Goal: Transaction & Acquisition: Download file/media

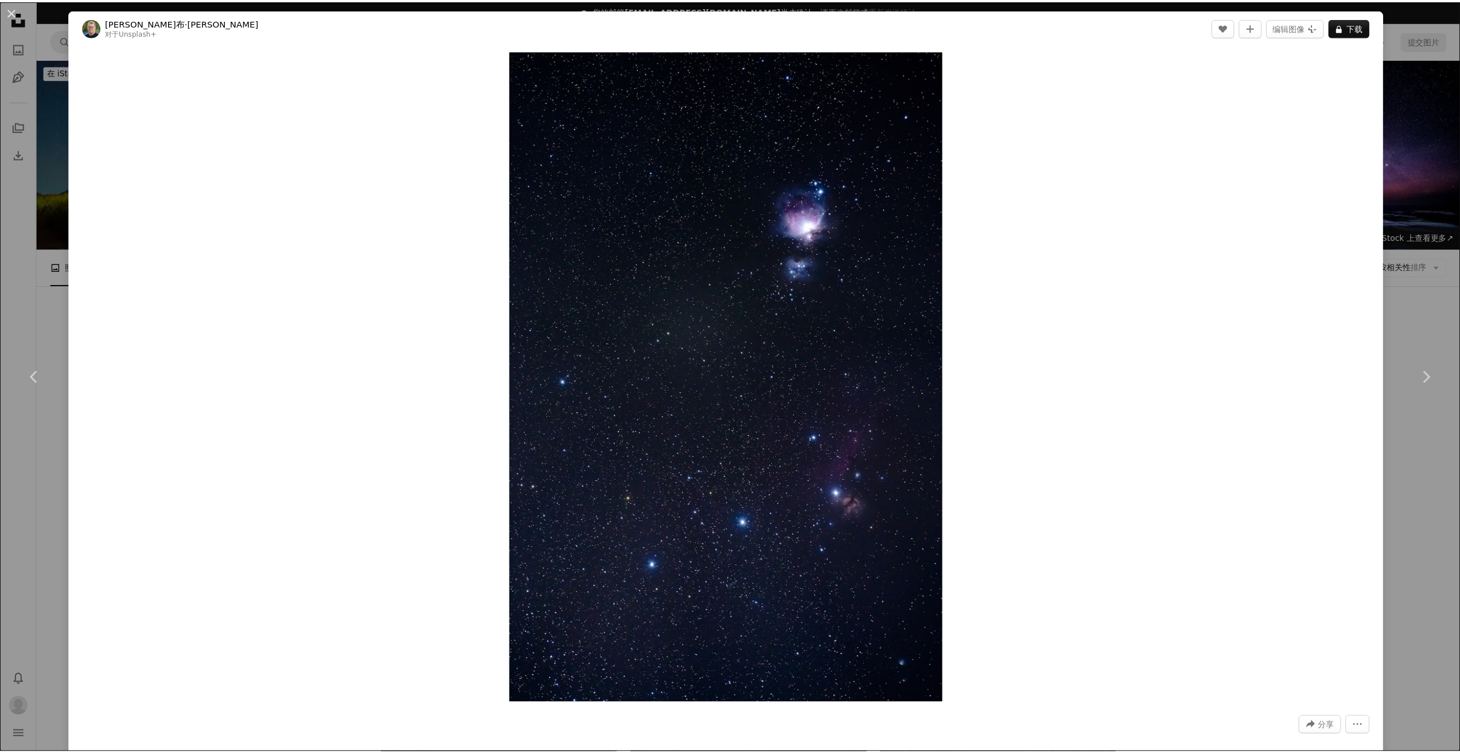
scroll to position [6136, 0]
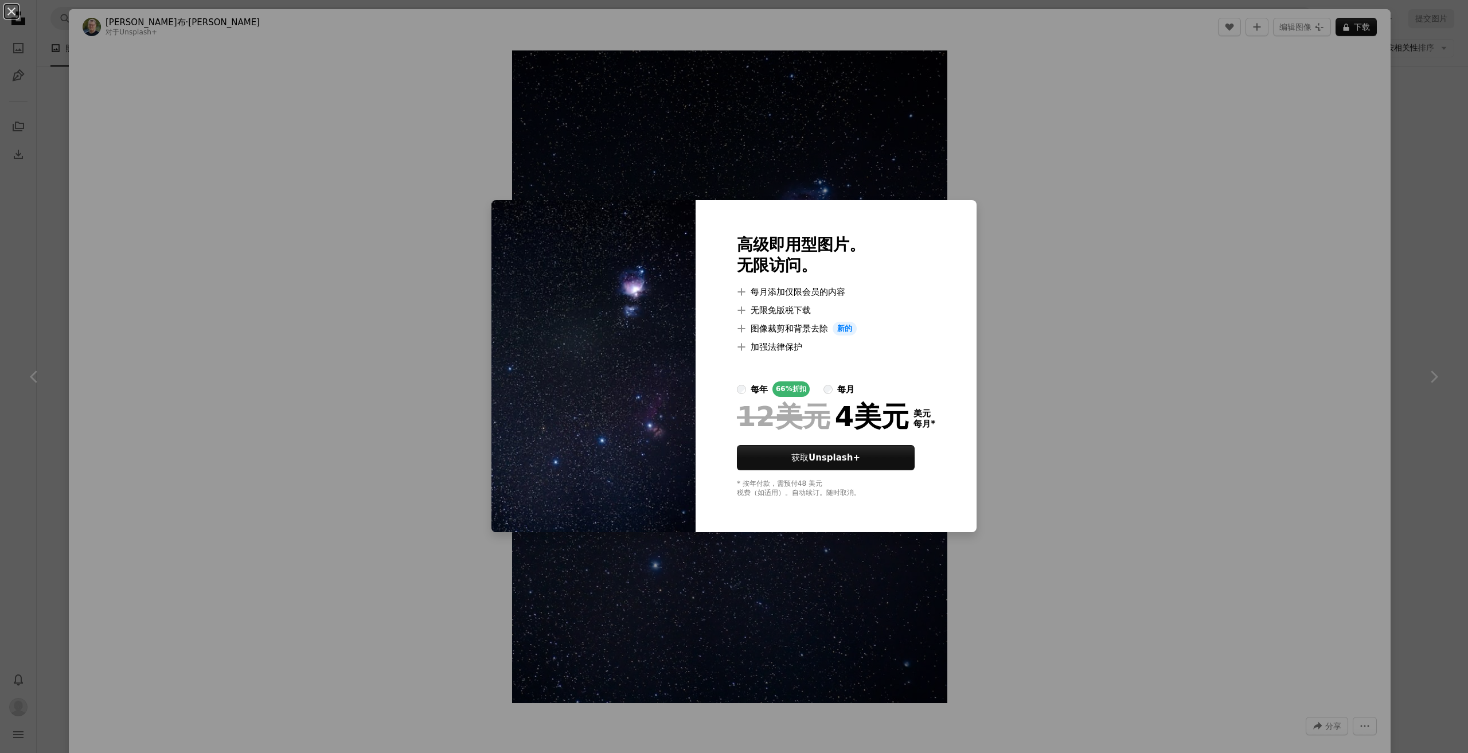
click at [1409, 153] on div "An X shape 高级即用型图片。 无限访问。 A plus sign 每月添加仅限会员的内容 A plus sign 无限免版税下载 A plus si…" at bounding box center [734, 376] width 1468 height 753
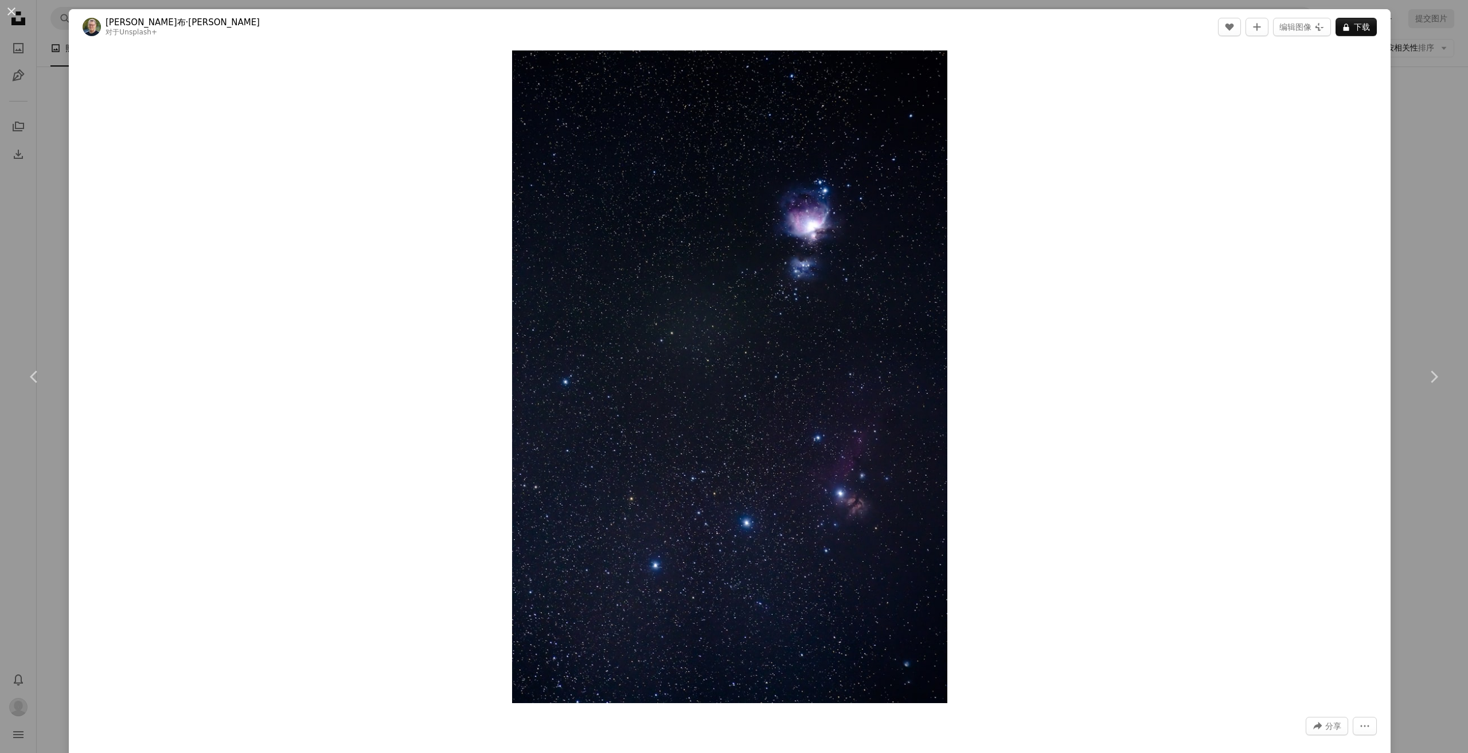
click at [1401, 232] on div "An X shape Chevron left Chevron right [PERSON_NAME]布·[PERSON_NAME] 对于 Unsplash+…" at bounding box center [734, 376] width 1468 height 753
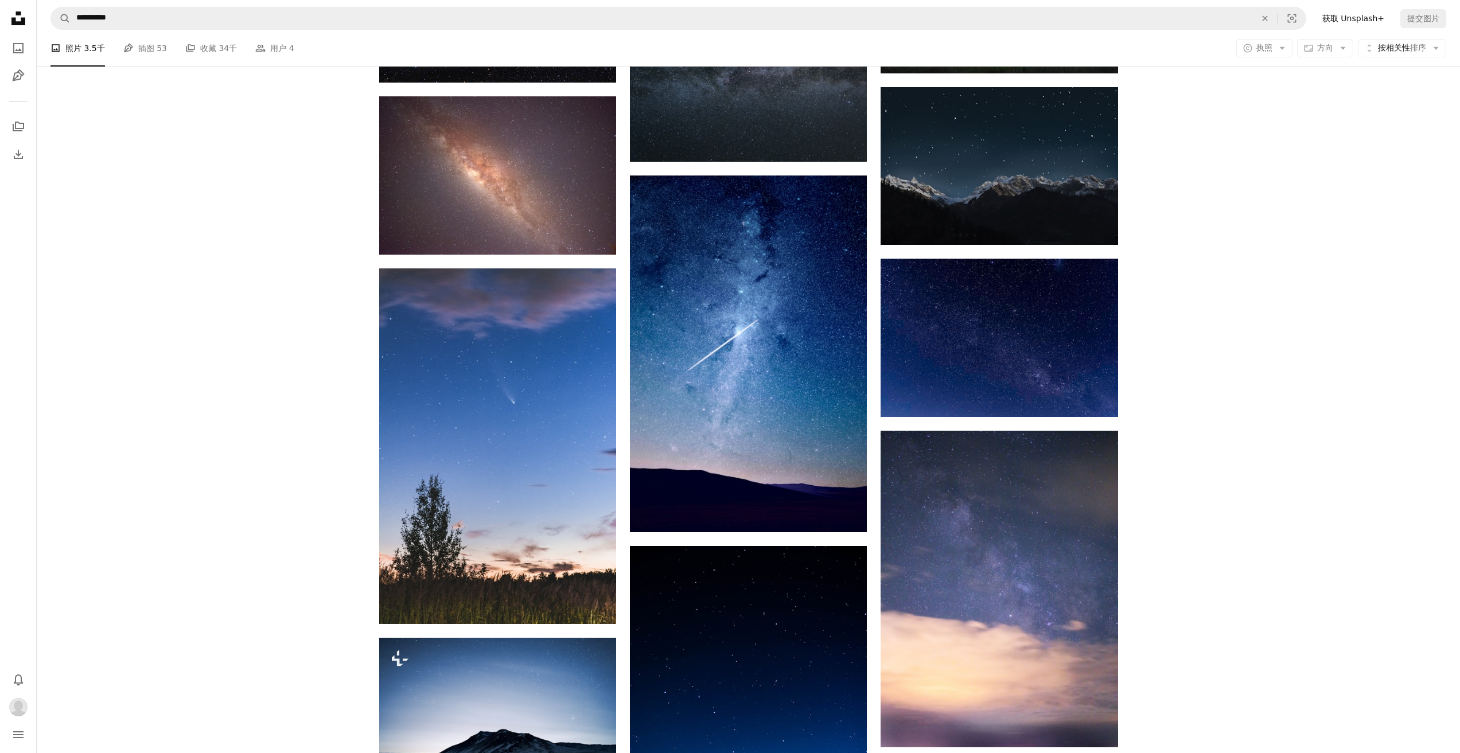
scroll to position [10610, 0]
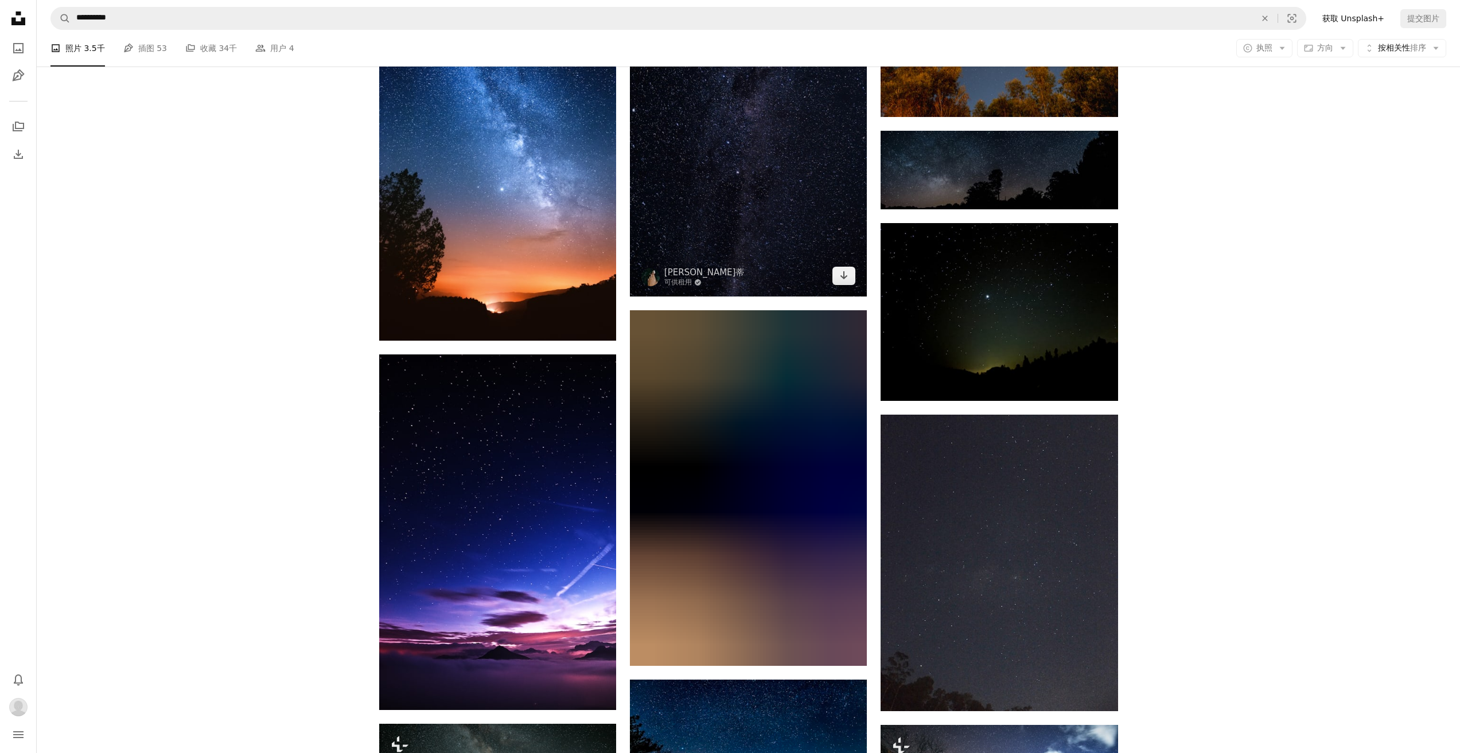
scroll to position [18755, 0]
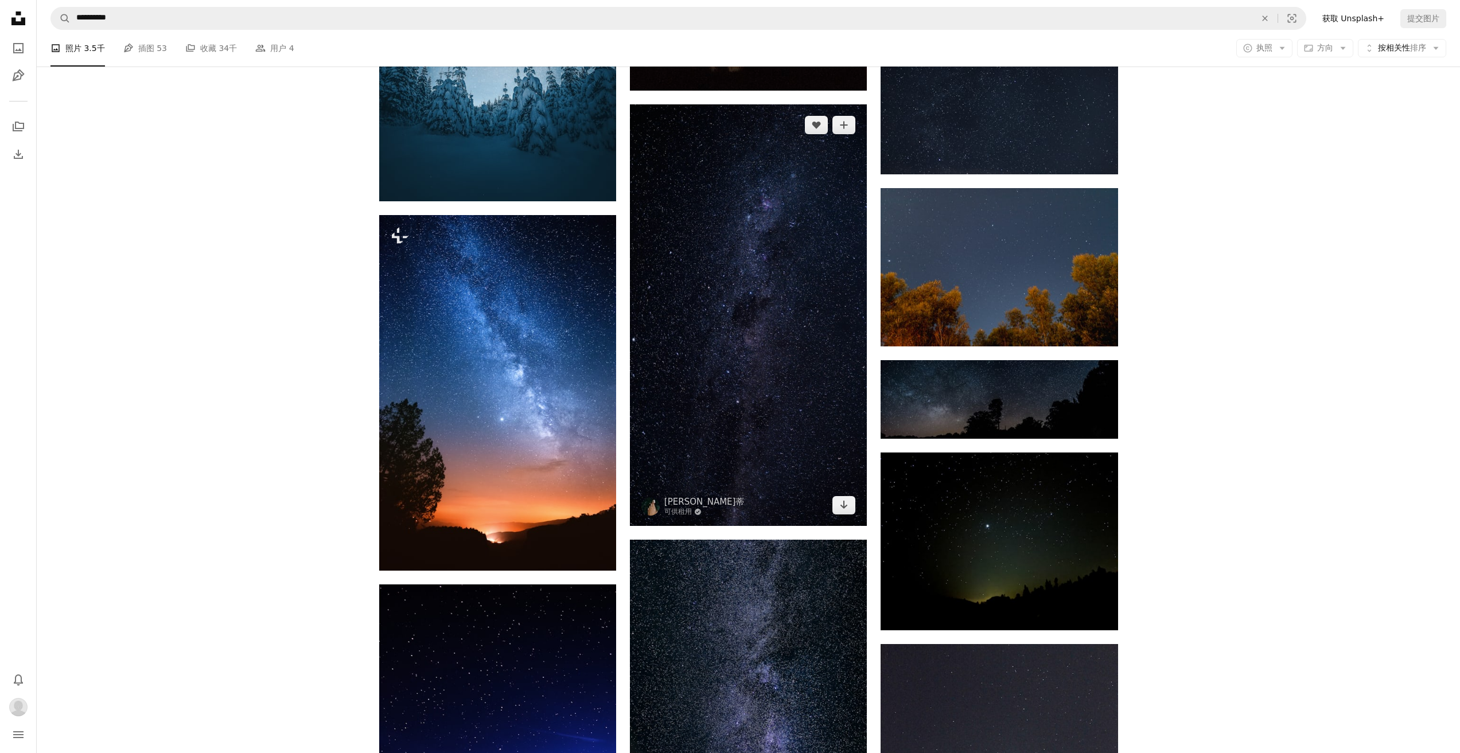
click at [739, 318] on img at bounding box center [748, 315] width 237 height 422
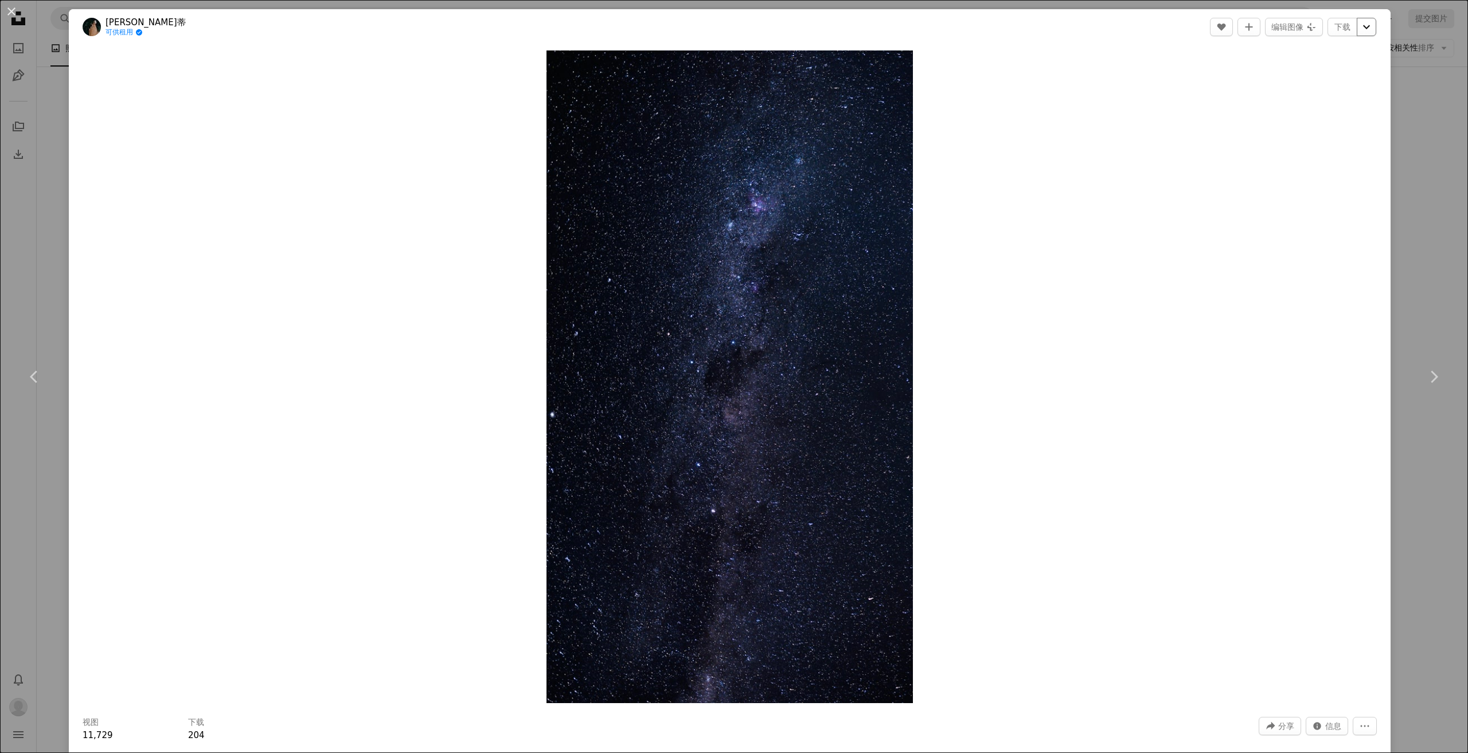
click at [1358, 30] on icon "Chevron down" at bounding box center [1367, 27] width 18 height 14
click at [1323, 127] on span "( 3400 x 6048 )" at bounding box center [1337, 126] width 57 height 9
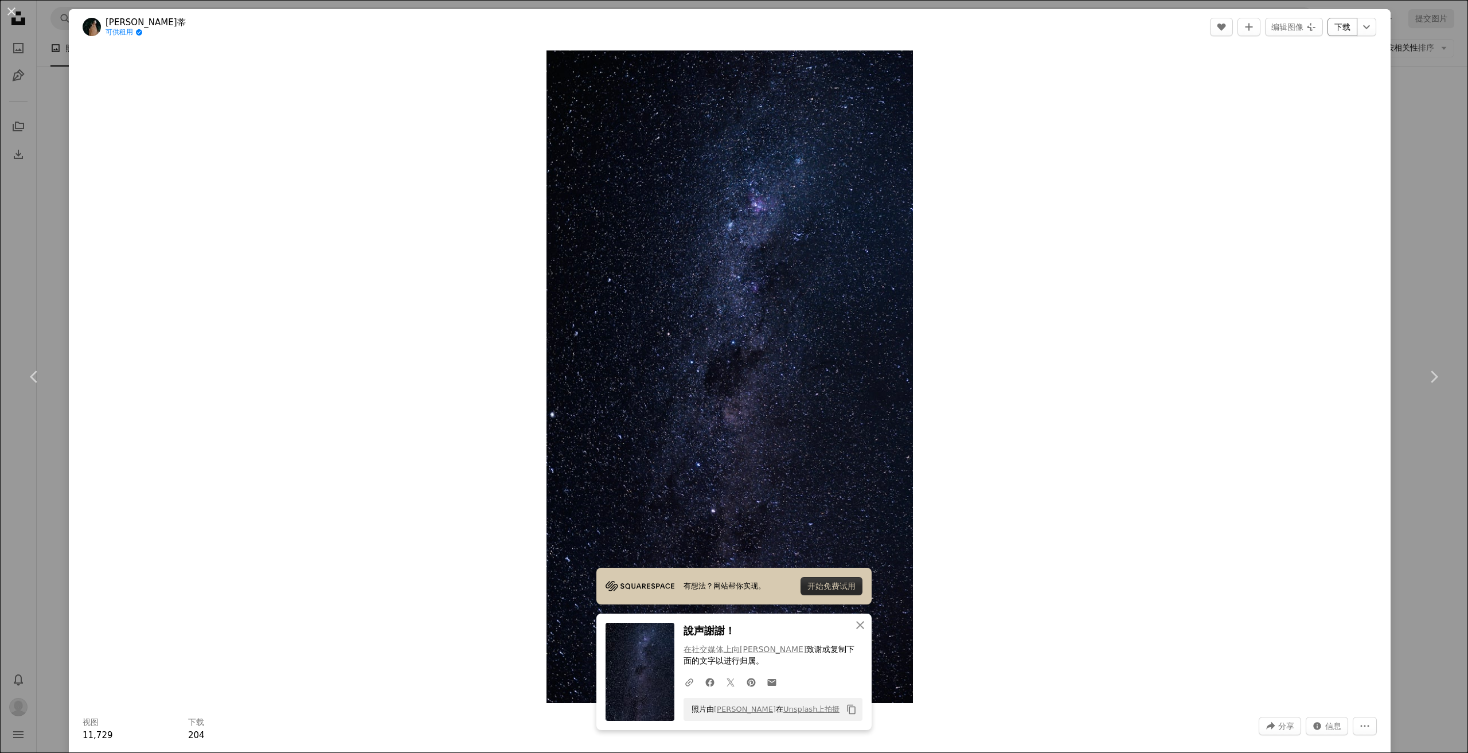
click at [1335, 29] on font "下载" at bounding box center [1343, 26] width 16 height 9
click at [1358, 24] on icon "Chevron down" at bounding box center [1367, 27] width 18 height 14
click at [1324, 122] on font "3400 x 6048" at bounding box center [1330, 126] width 50 height 9
click at [1410, 154] on div "An X shape Chevron left Chevron right 有想法？网站帮你实现。 开始免费试用 An X shape 关闭 說声謝謝！ 在社…" at bounding box center [734, 376] width 1468 height 753
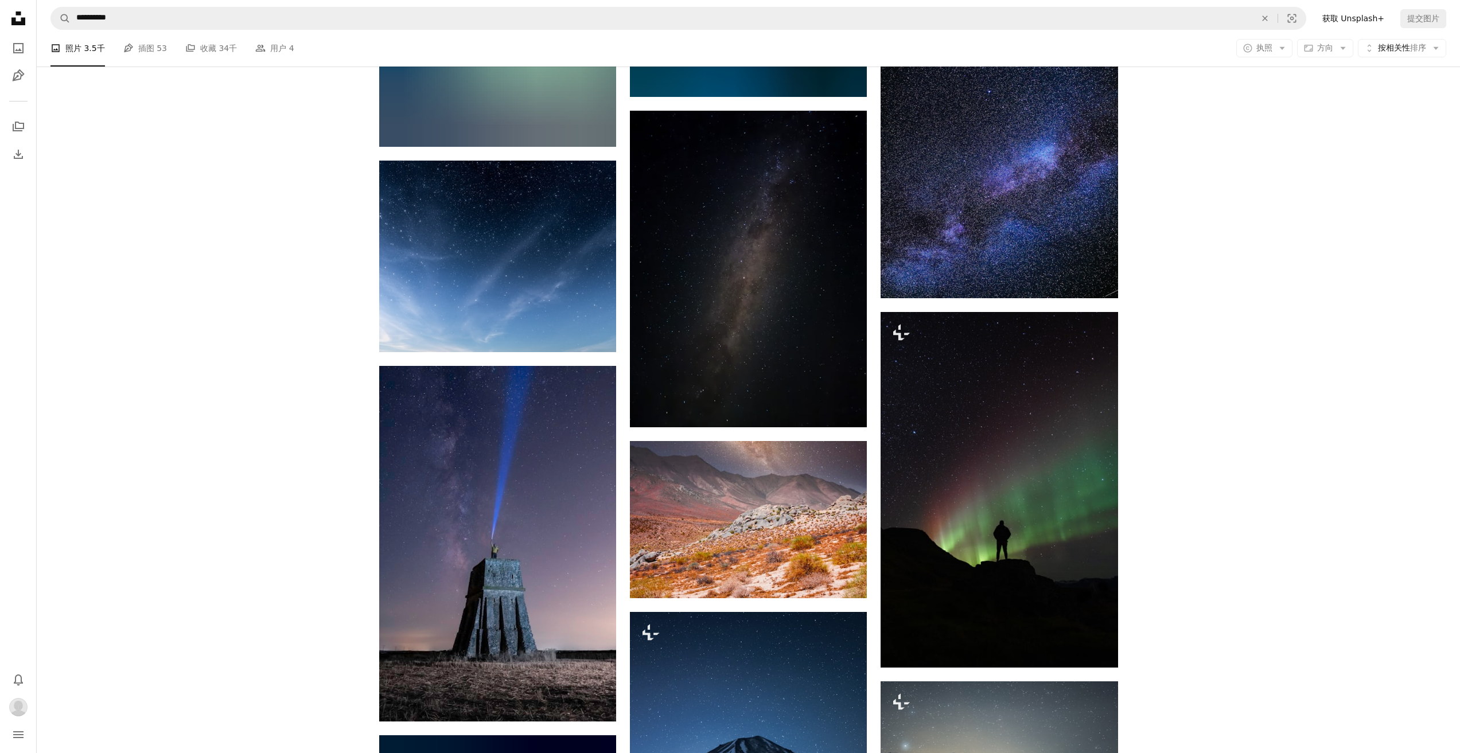
scroll to position [38715, 0]
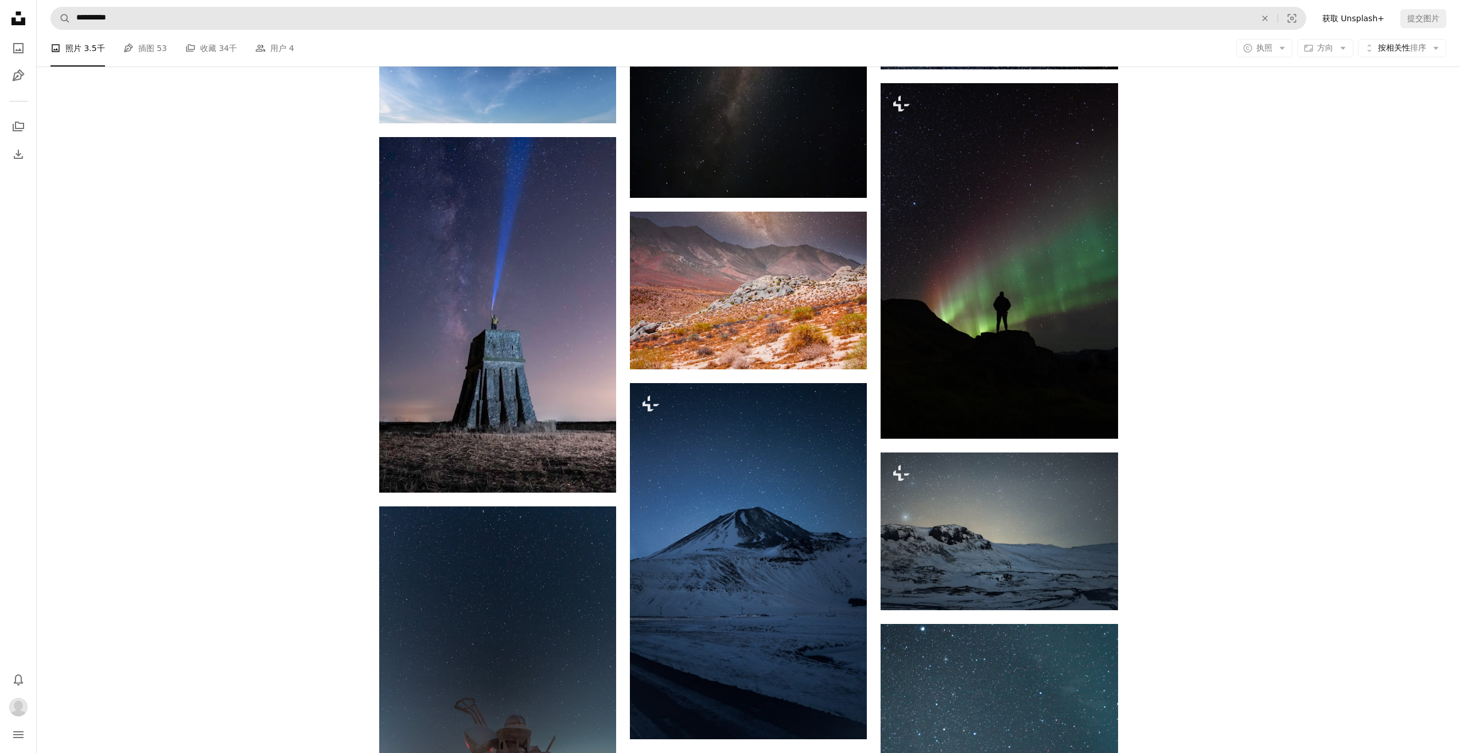
drag, startPoint x: 599, startPoint y: 0, endPoint x: 585, endPoint y: 17, distance: 22.0
click at [598, 1] on nav "**********" at bounding box center [748, 18] width 1423 height 37
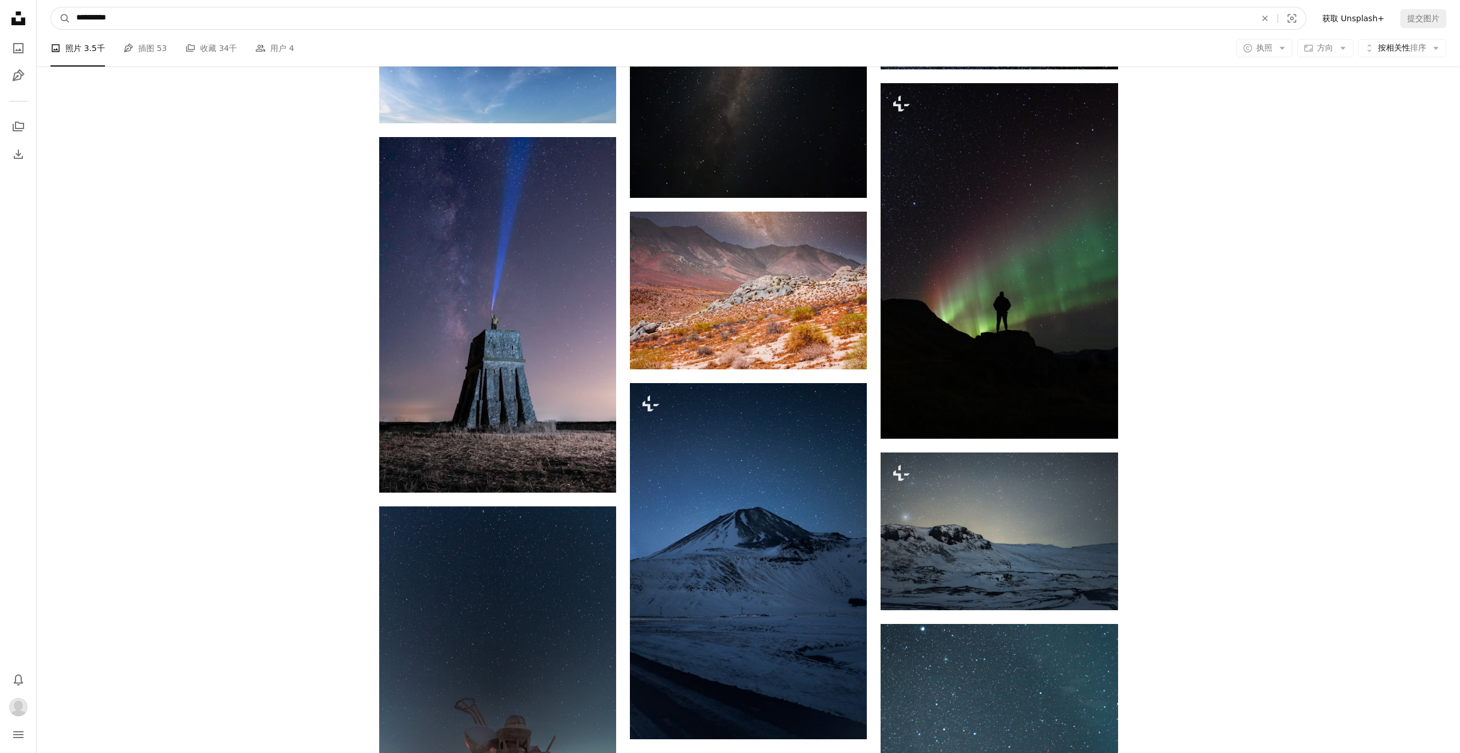
click at [585, 17] on input "**********" at bounding box center [662, 18] width 1182 height 22
type input "******"
click at [51, 7] on button "A magnifying glass" at bounding box center [61, 18] width 20 height 22
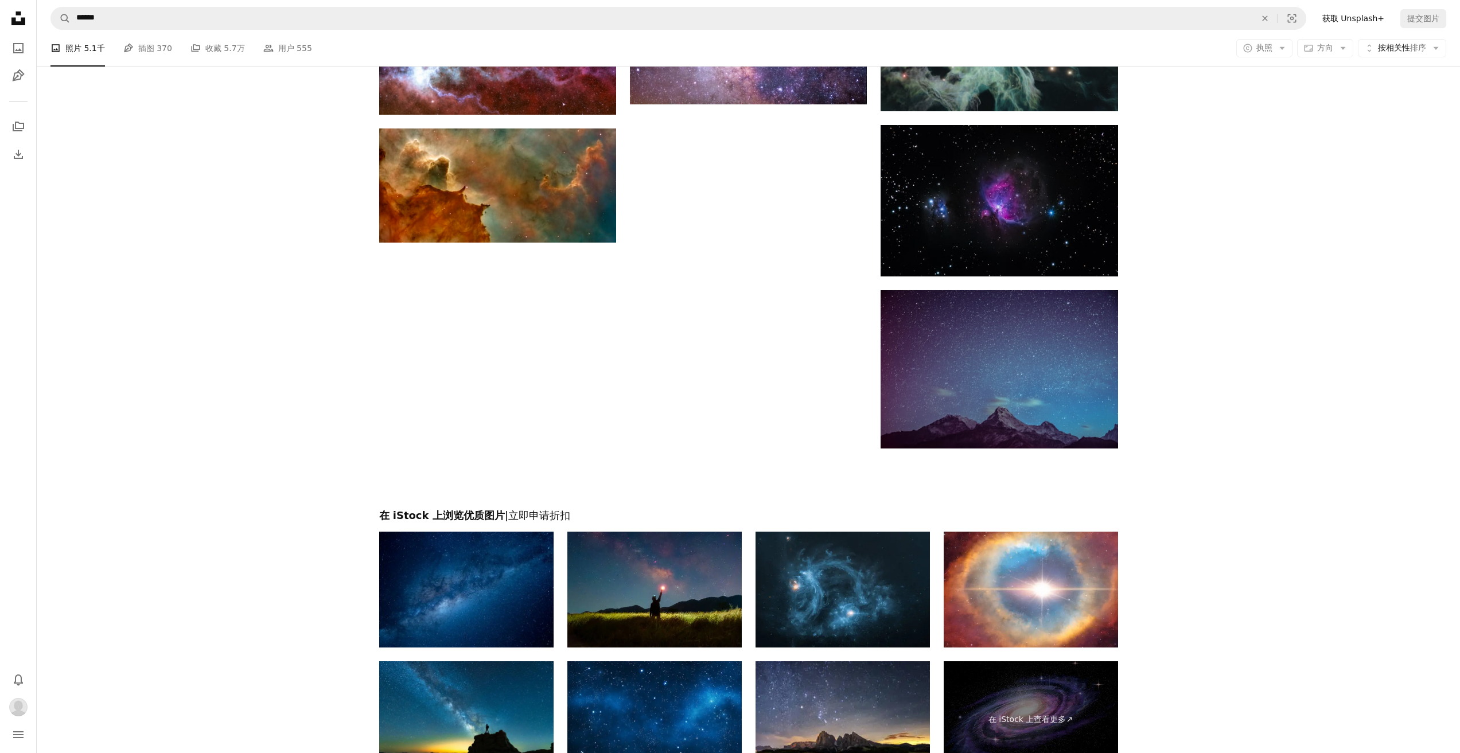
scroll to position [1950, 0]
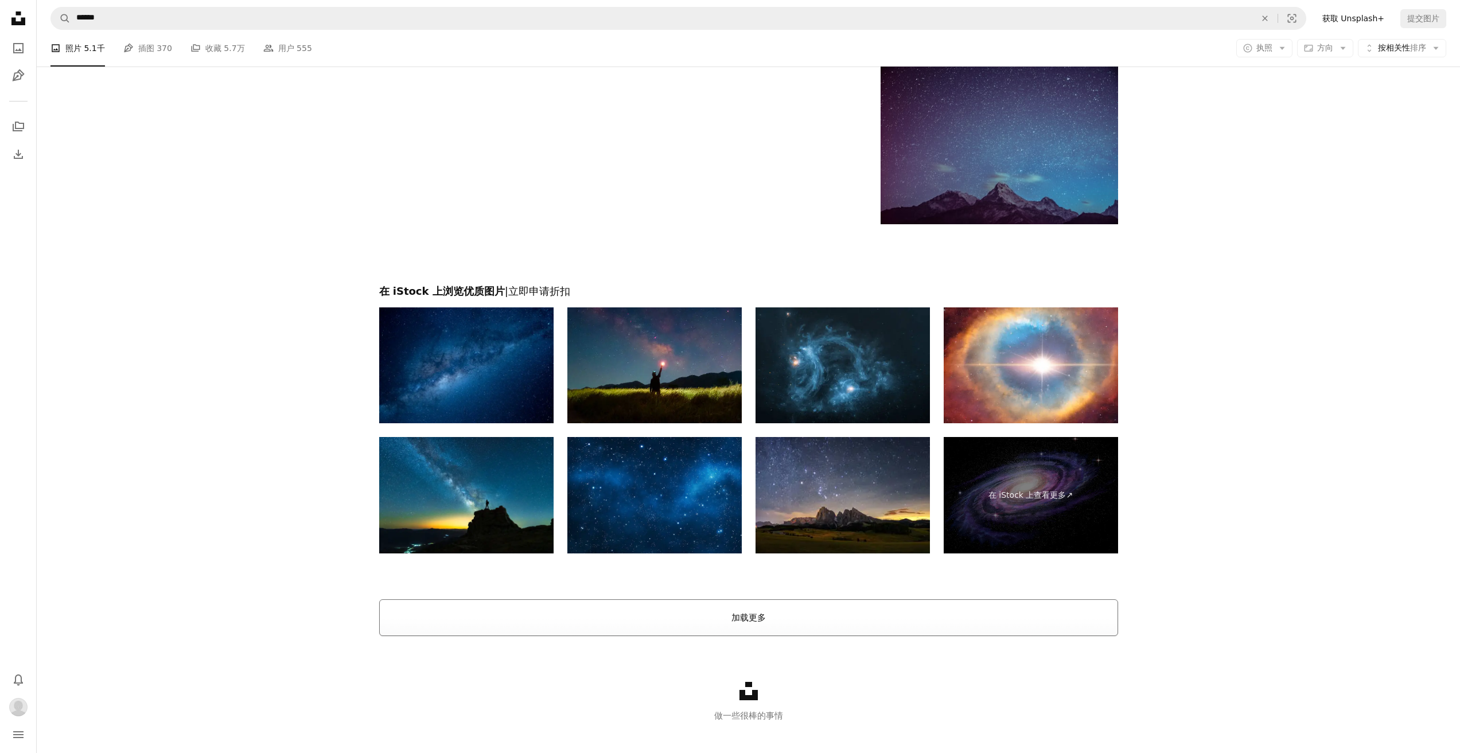
click at [851, 606] on button "加载更多" at bounding box center [748, 617] width 739 height 37
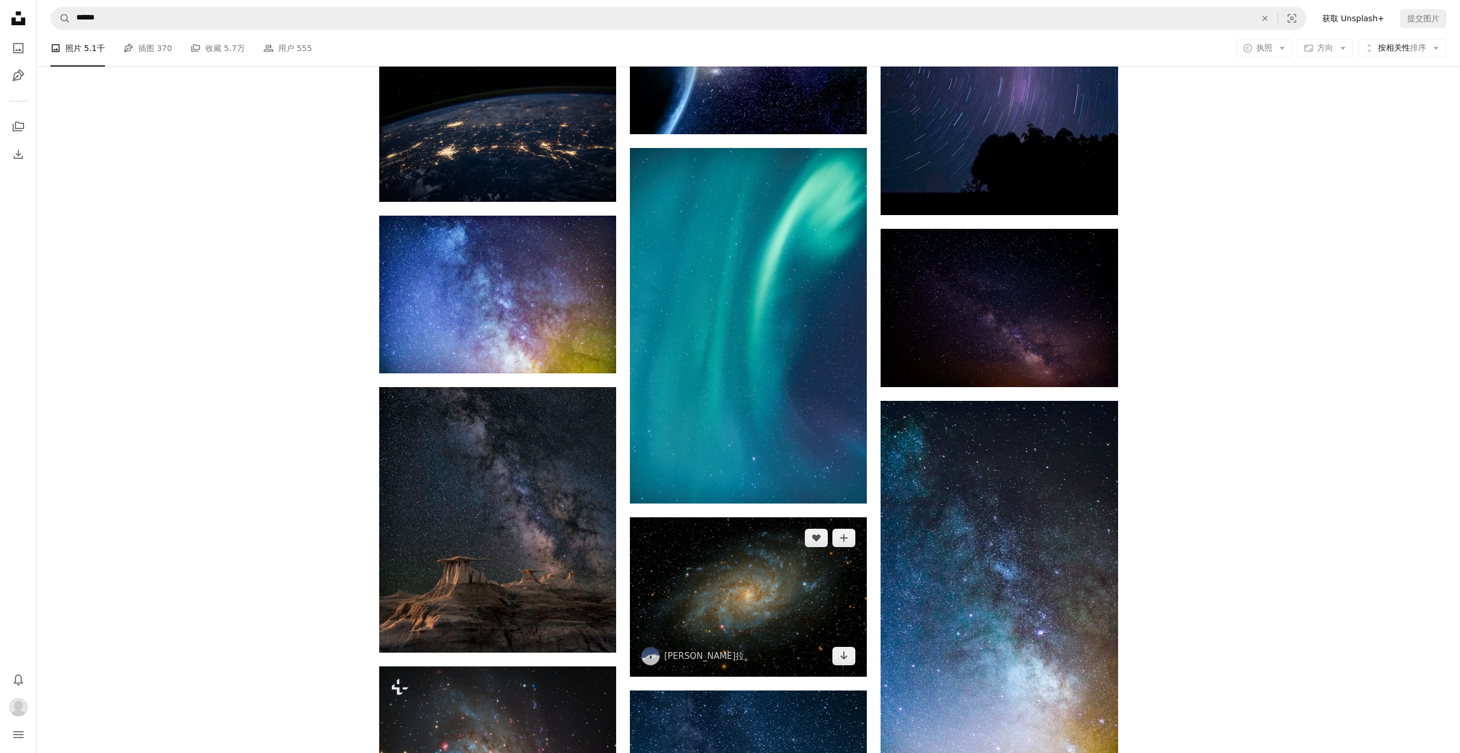
scroll to position [4072, 0]
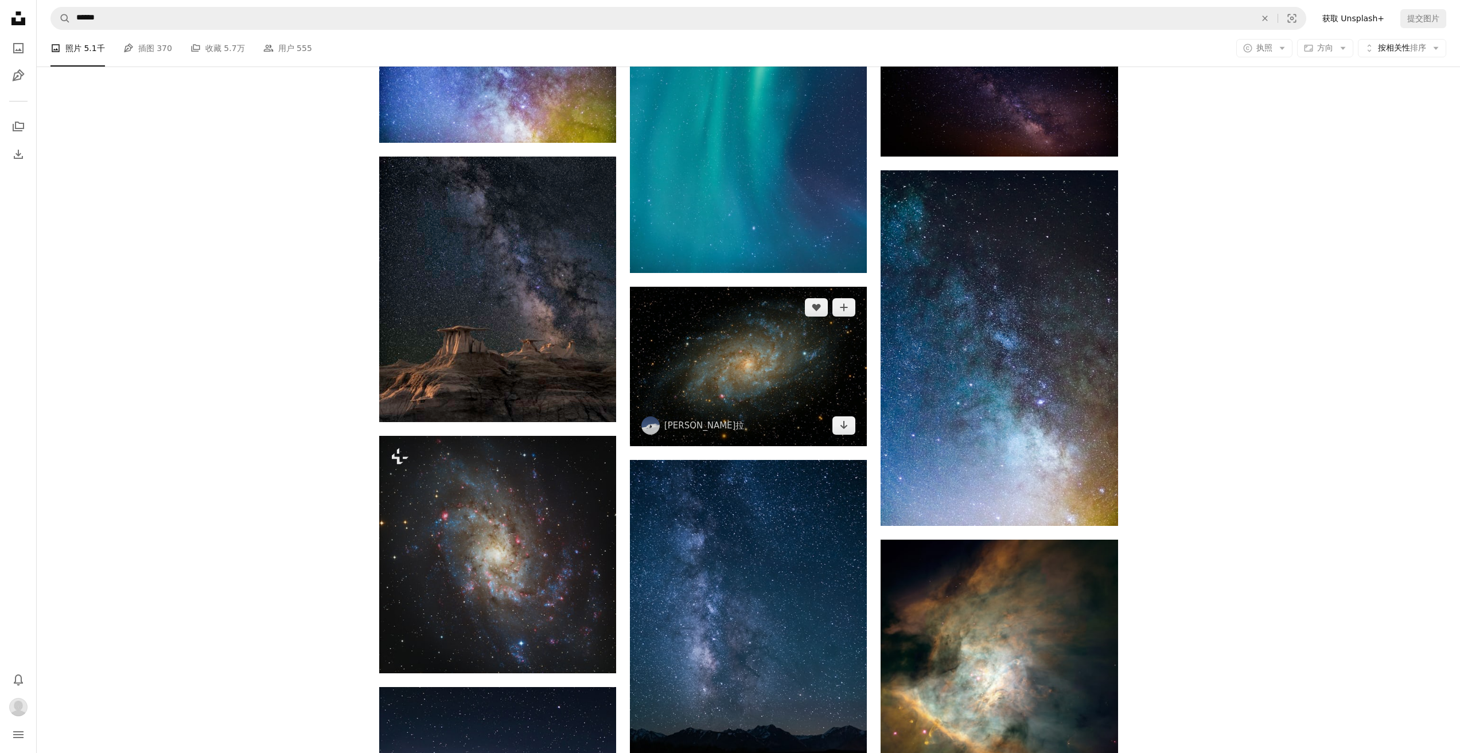
click at [778, 386] on img at bounding box center [748, 366] width 237 height 159
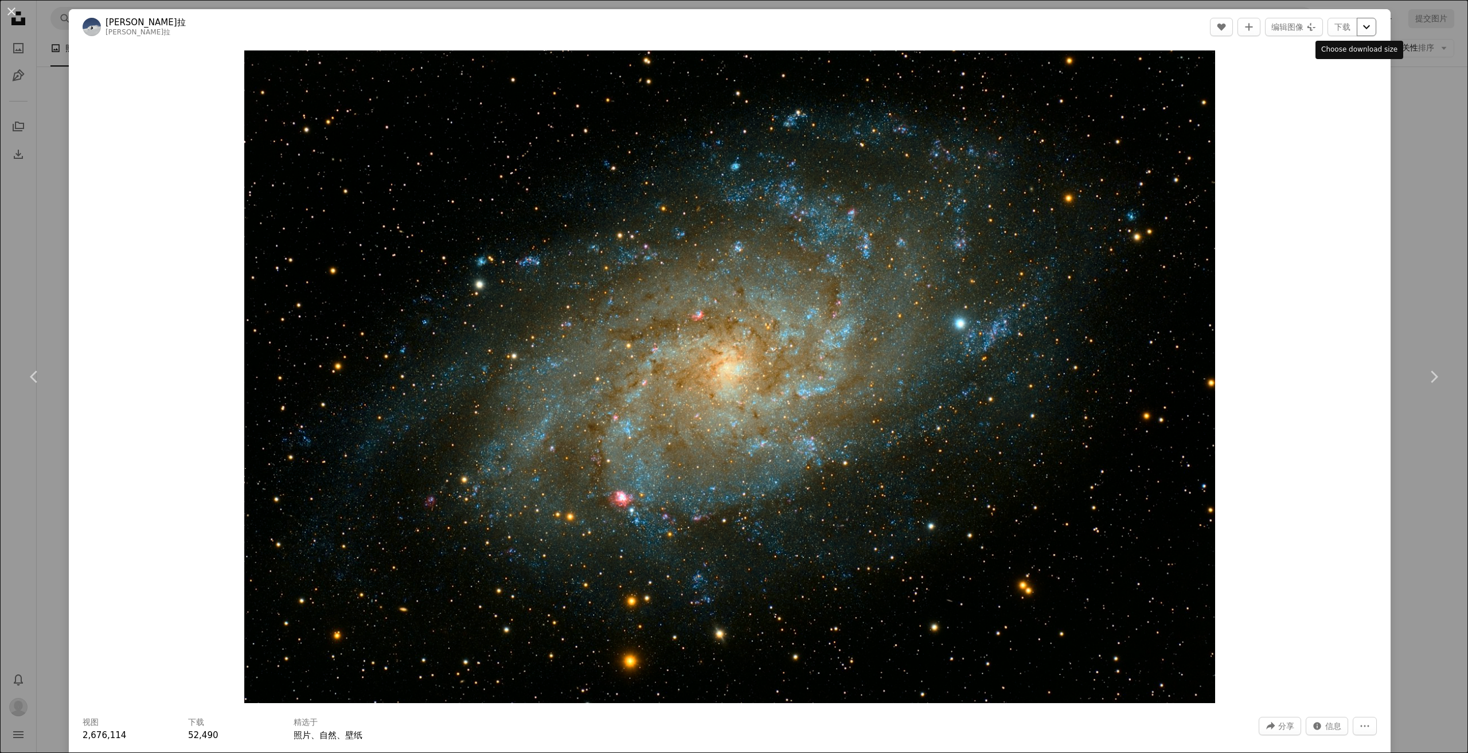
click at [1358, 22] on icon "Chevron down" at bounding box center [1367, 27] width 18 height 14
click at [1308, 124] on font "8113 x 5453" at bounding box center [1330, 126] width 50 height 9
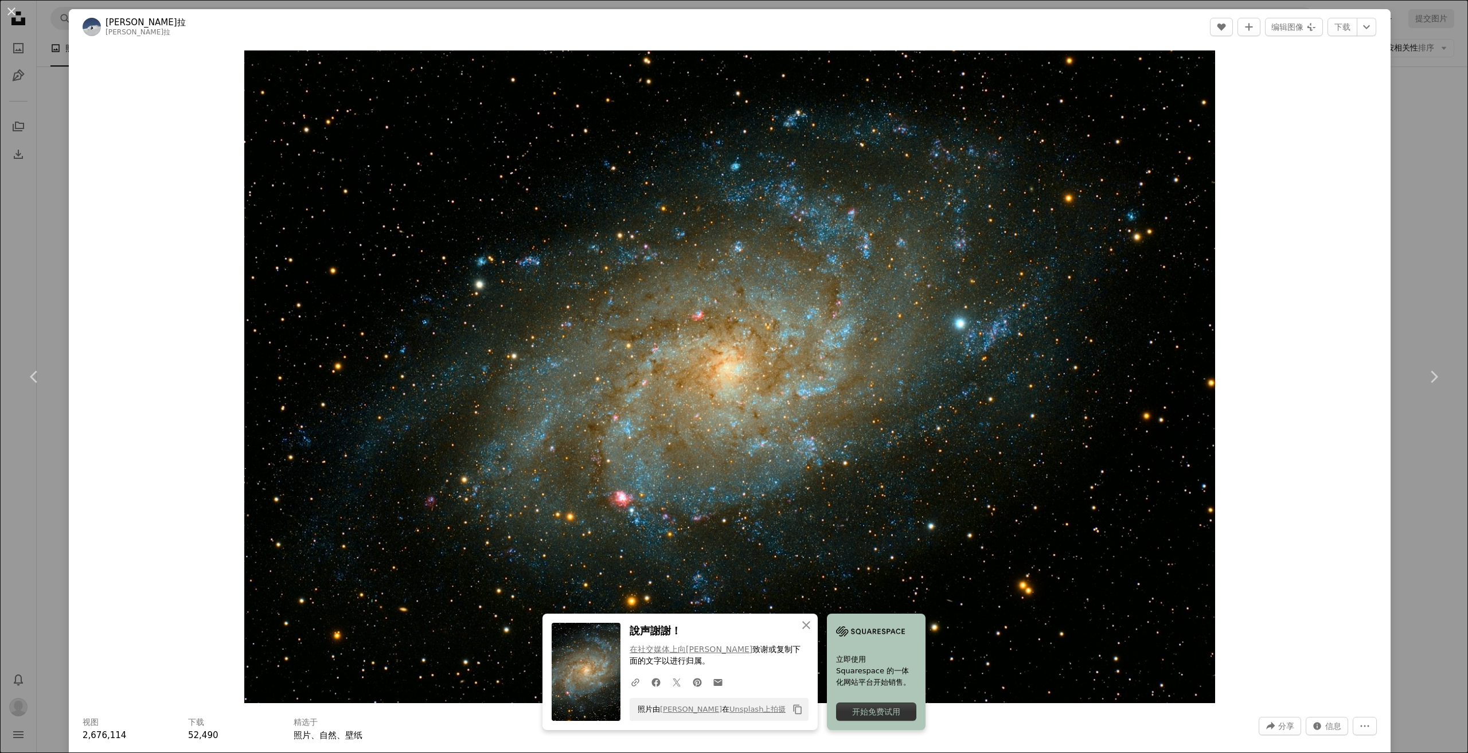
click at [1414, 302] on div "An X shape Chevron left Chevron right An X shape 关闭 說声謝謝！ 在社交媒体上向[PERSON_NAME] …" at bounding box center [734, 376] width 1468 height 753
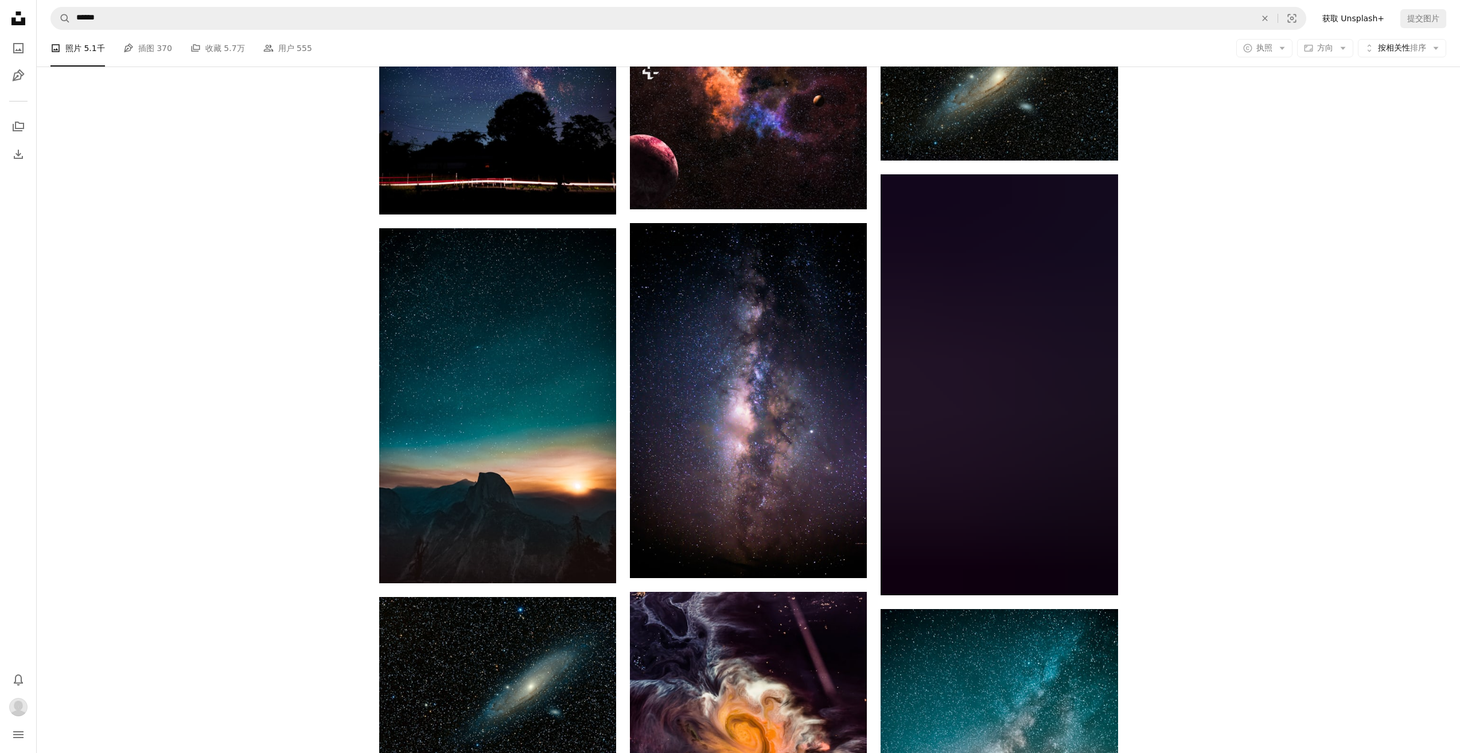
scroll to position [5564, 0]
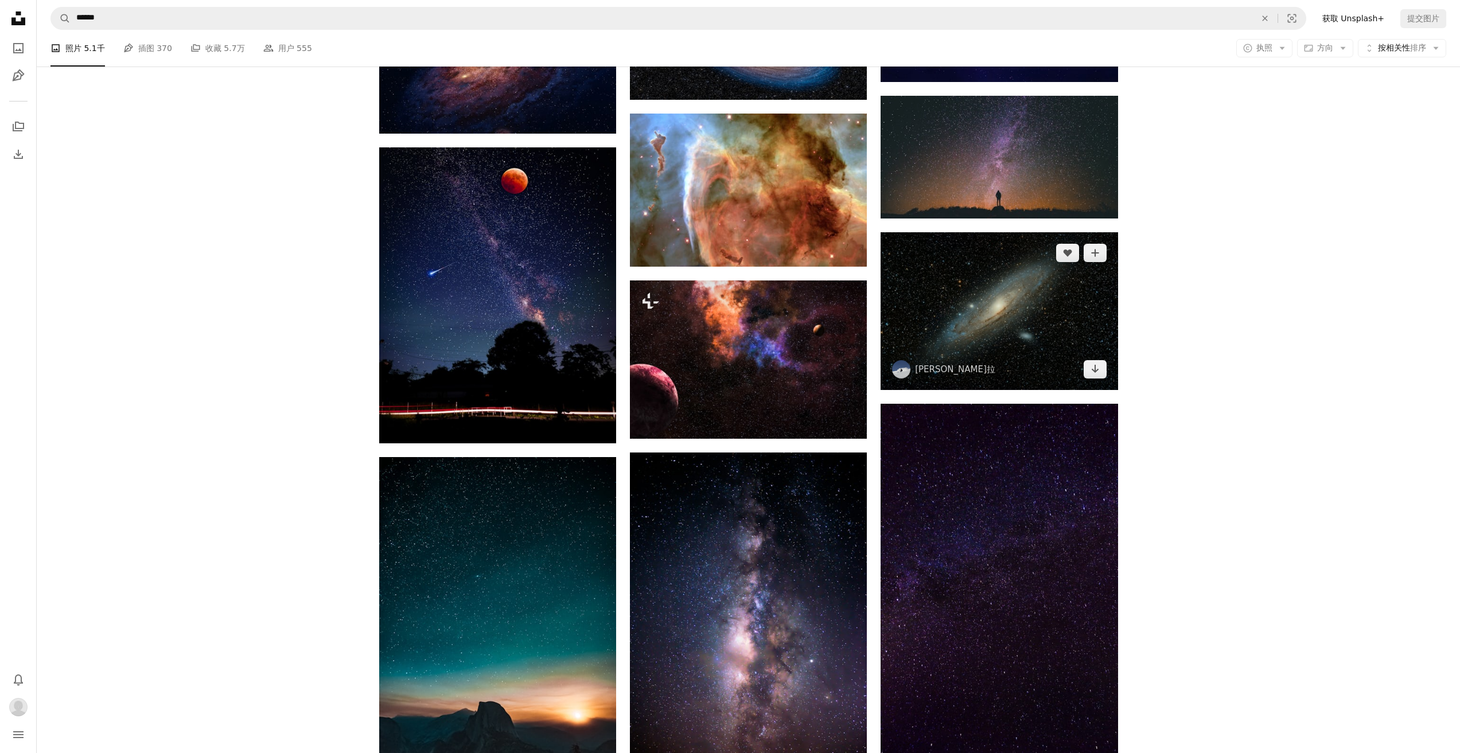
click at [975, 320] on img at bounding box center [998, 310] width 237 height 157
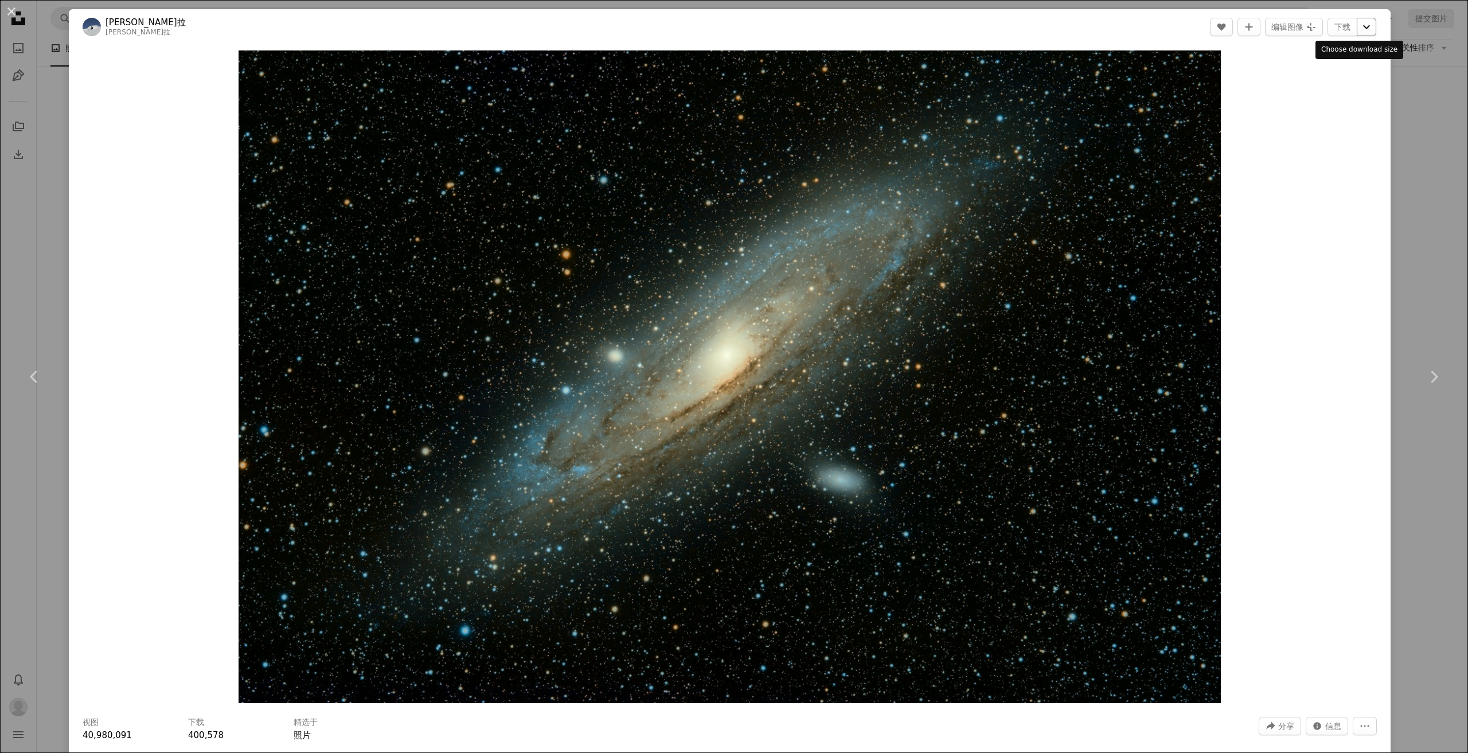
click at [1366, 28] on icon "Chevron down" at bounding box center [1367, 27] width 18 height 14
click at [1348, 123] on font "5412 x 3594" at bounding box center [1330, 126] width 50 height 9
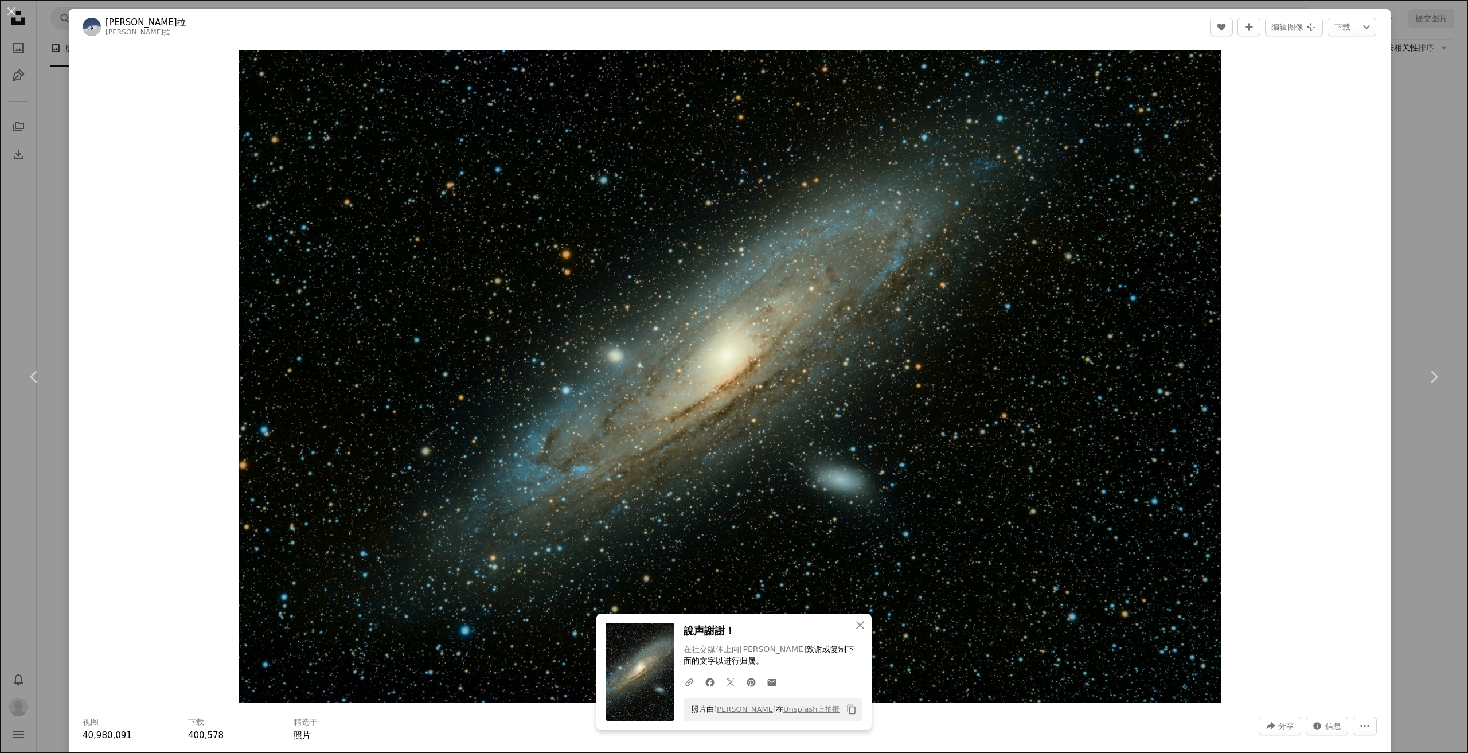
click at [1417, 145] on div "An X shape Chevron left Chevron right An X shape 关闭 說声謝謝！ 在社交媒体上向[PERSON_NAME] …" at bounding box center [734, 376] width 1468 height 753
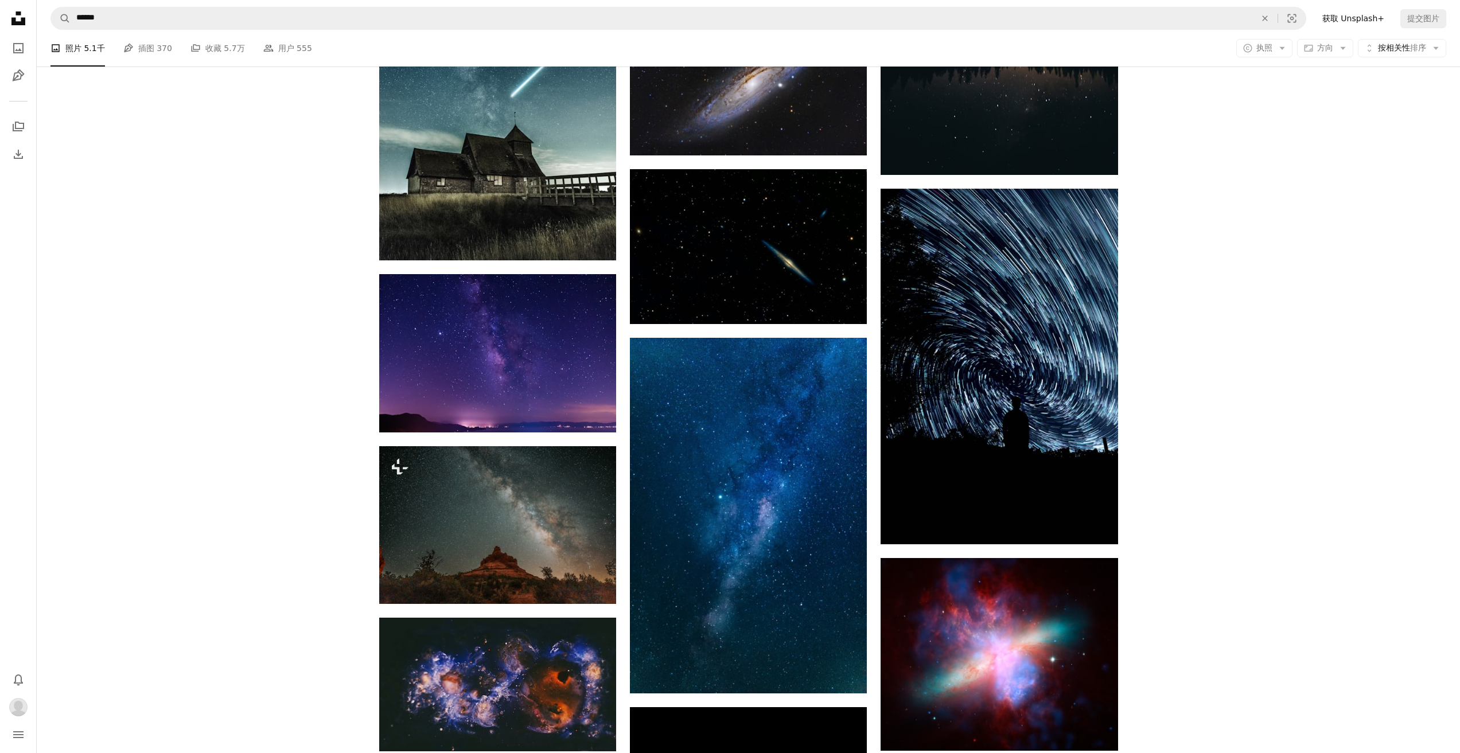
scroll to position [10152, 0]
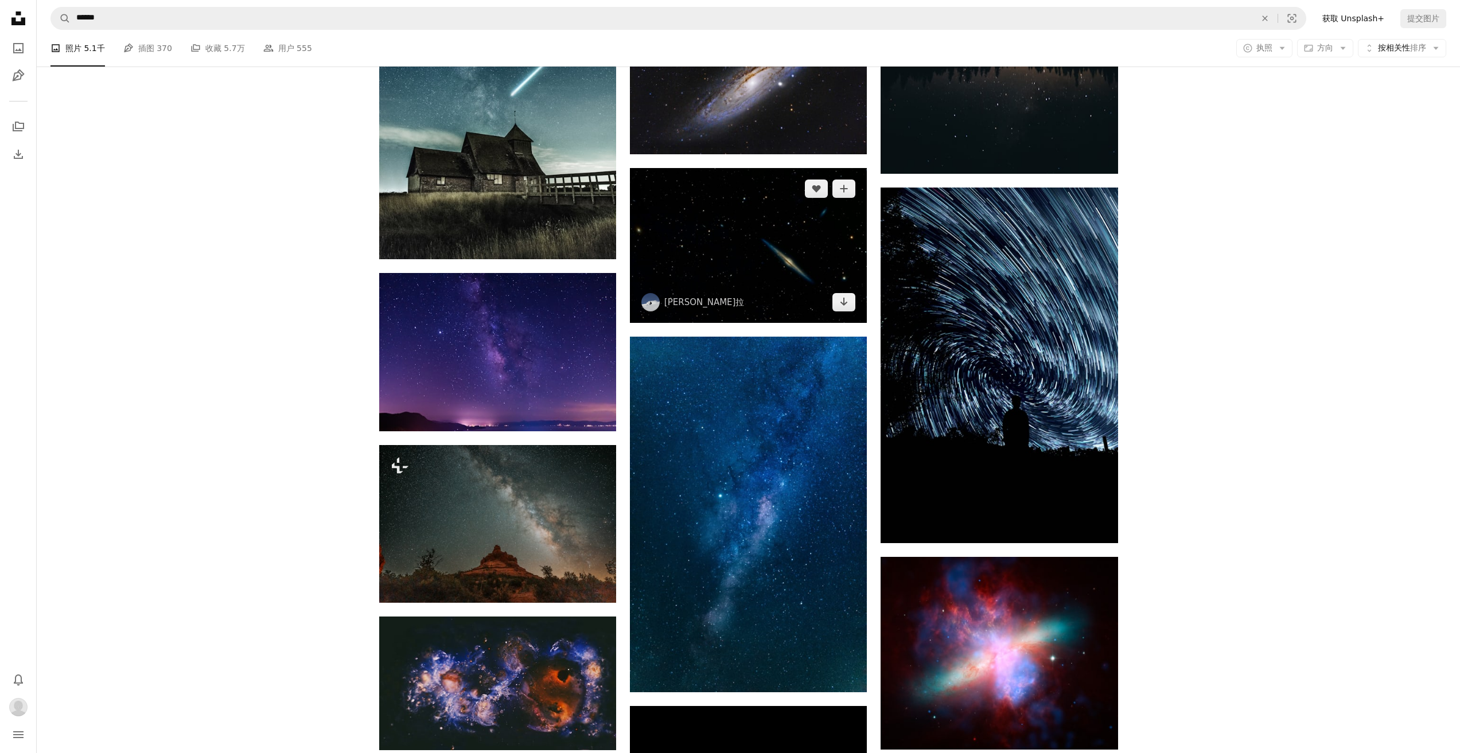
click at [751, 245] on img at bounding box center [748, 245] width 237 height 154
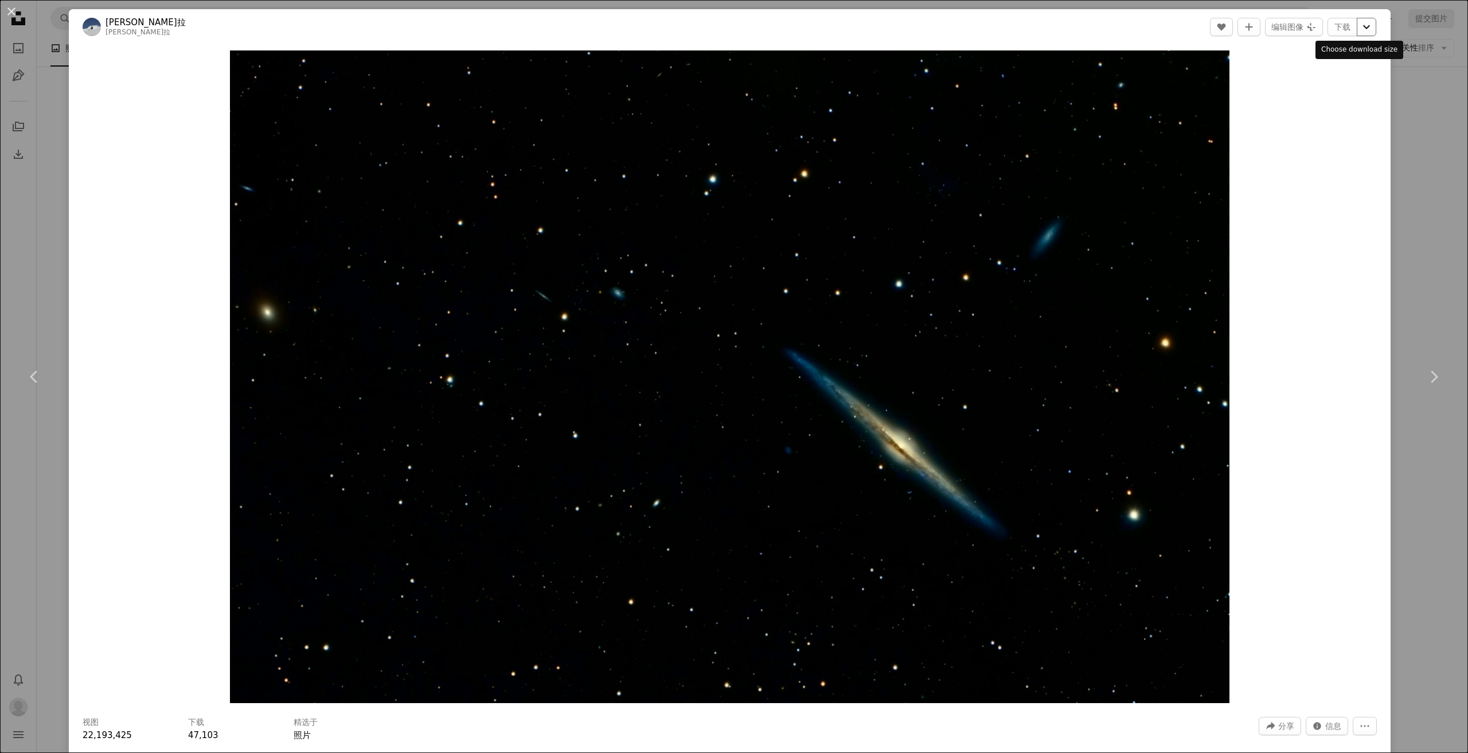
click at [1362, 29] on icon "Chevron down" at bounding box center [1367, 27] width 18 height 14
click at [1329, 126] on font "3083 x 2012" at bounding box center [1330, 126] width 50 height 9
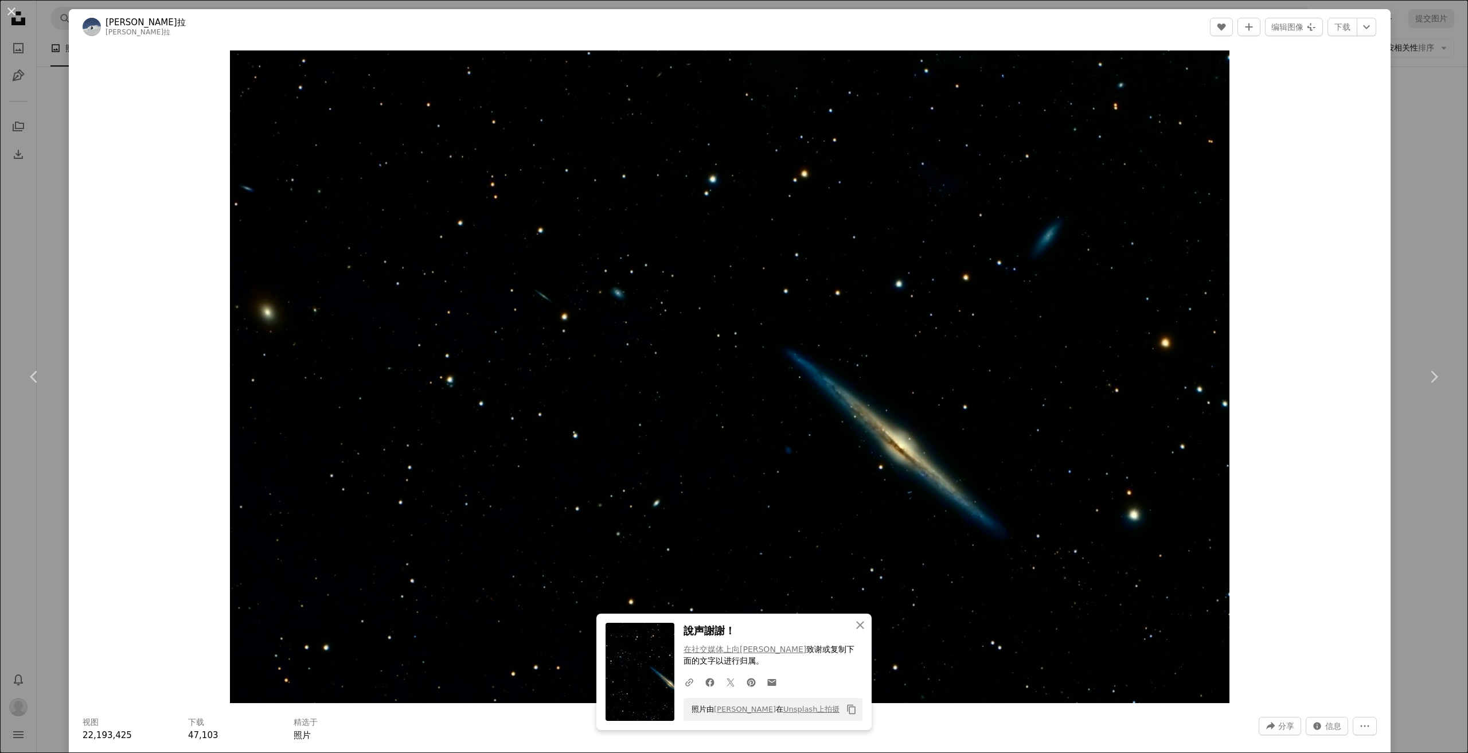
click at [1421, 229] on div "An X shape Chevron left Chevron right An X shape 关闭 說声謝謝！ 在社交媒体上向[PERSON_NAME] …" at bounding box center [734, 376] width 1468 height 753
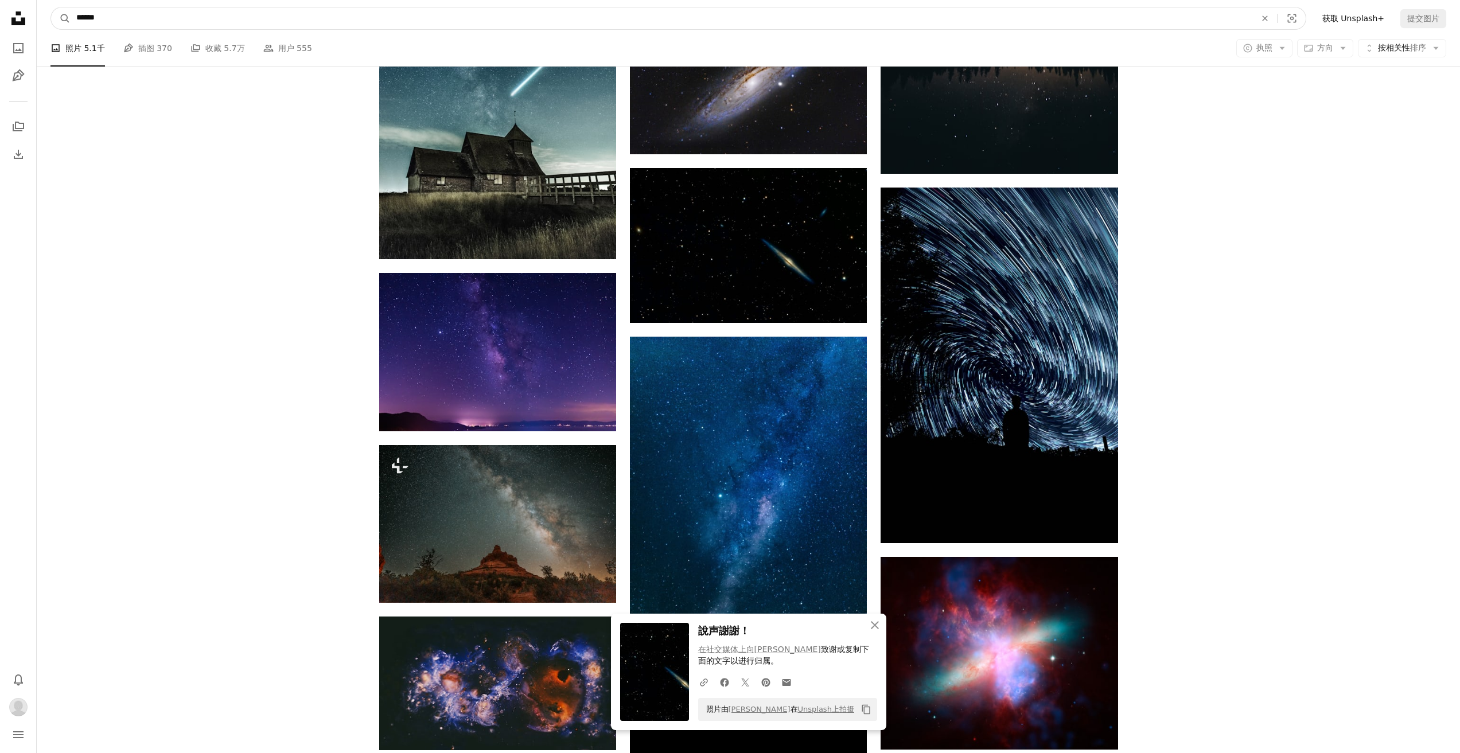
click at [296, 13] on input "******" at bounding box center [662, 18] width 1182 height 22
type input "**********"
click at [51, 7] on button "A magnifying glass" at bounding box center [61, 18] width 20 height 22
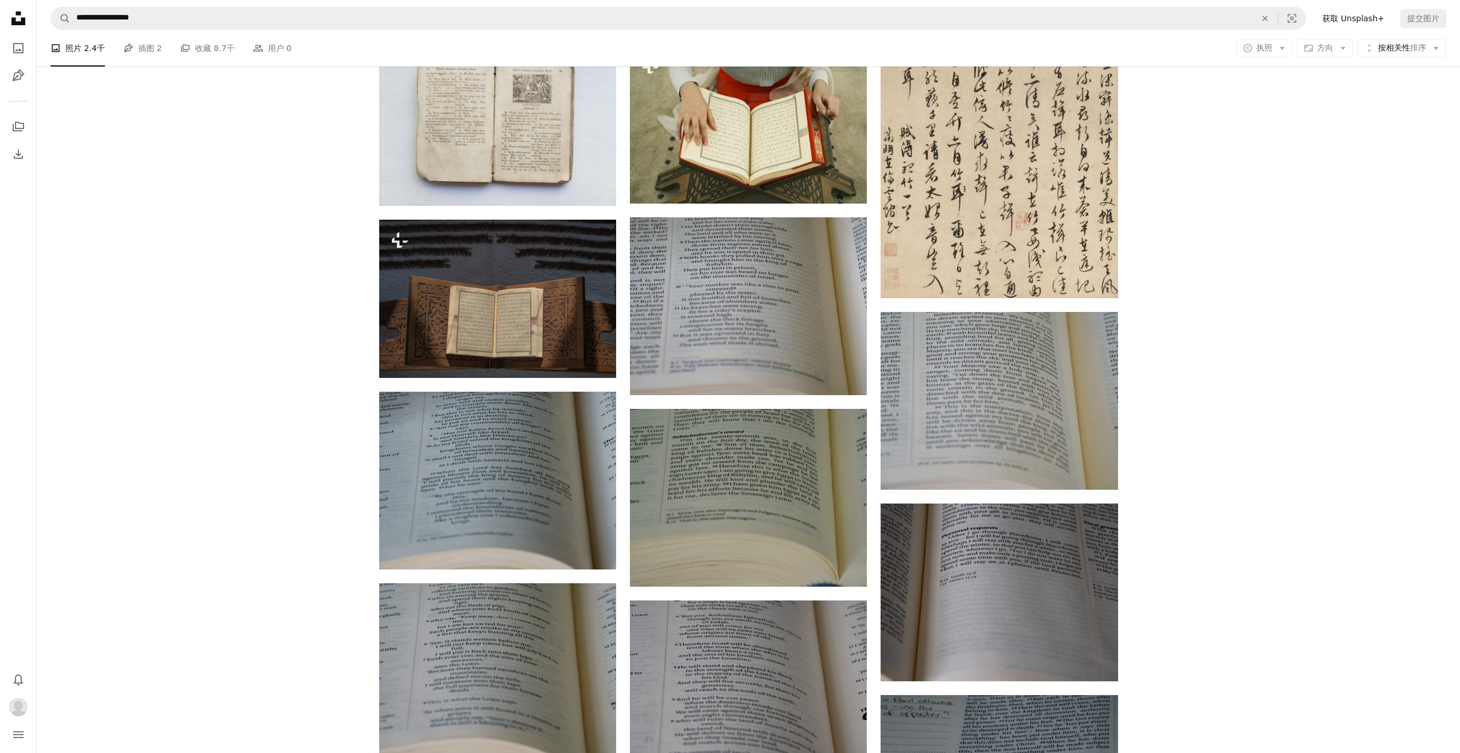
scroll to position [918, 0]
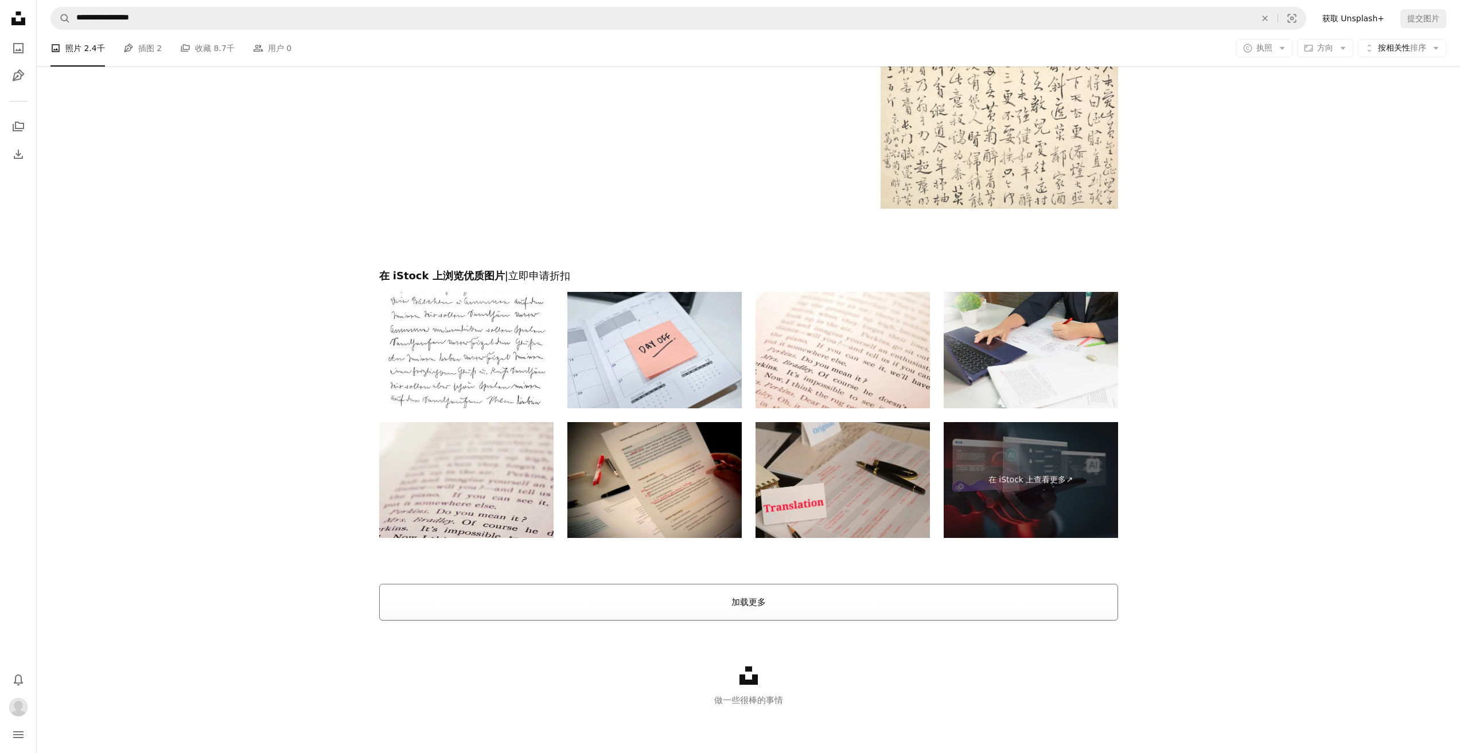
click at [713, 609] on button "加载更多" at bounding box center [748, 602] width 739 height 37
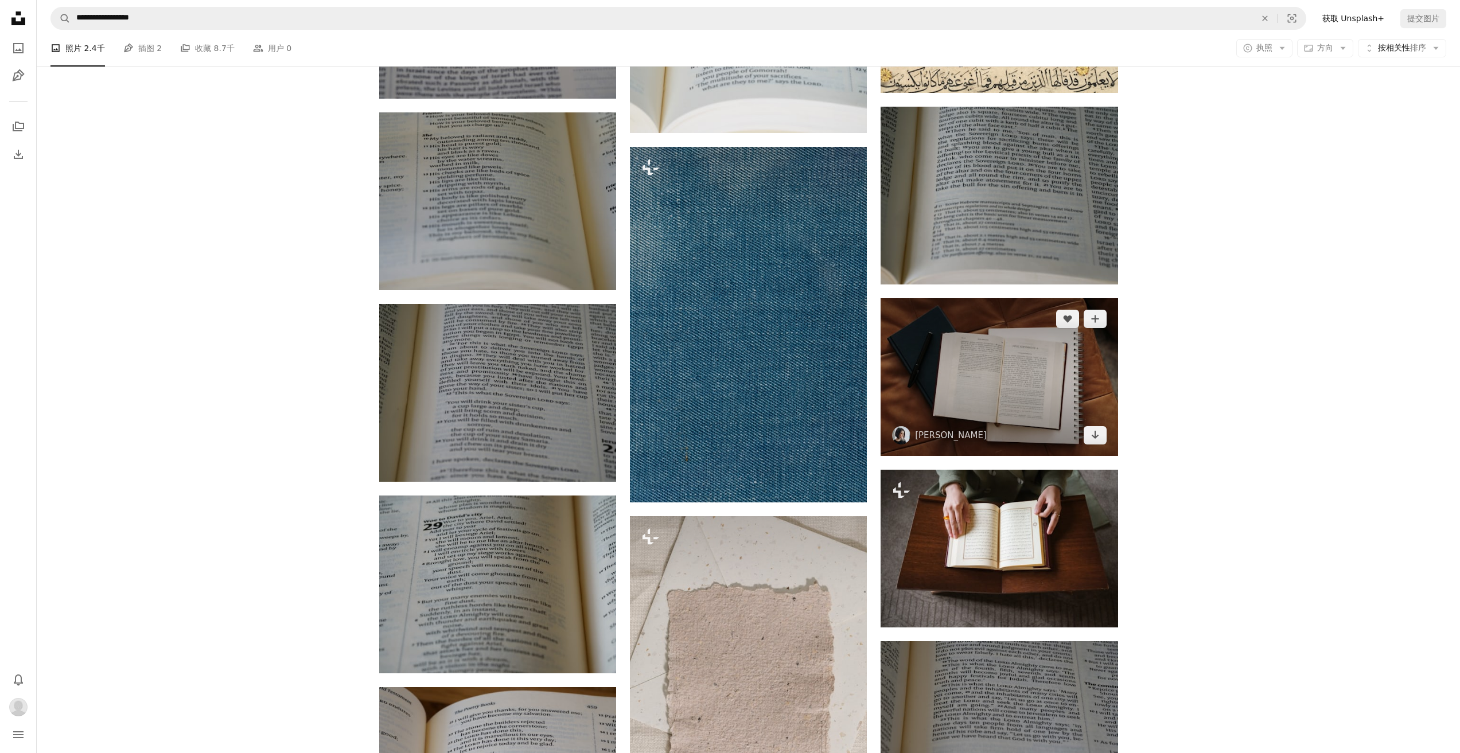
scroll to position [7194, 0]
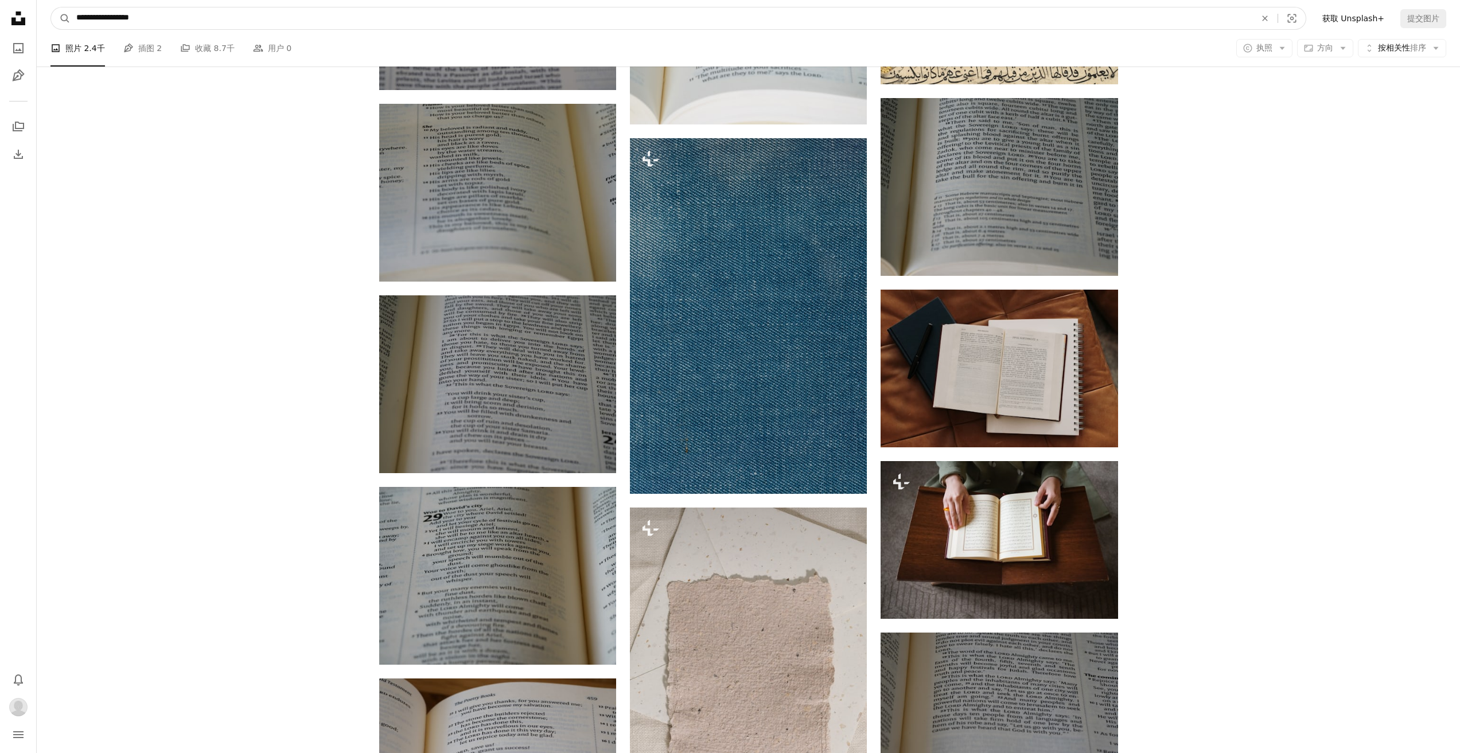
click at [183, 17] on input "**********" at bounding box center [662, 18] width 1182 height 22
